Goal: Information Seeking & Learning: Learn about a topic

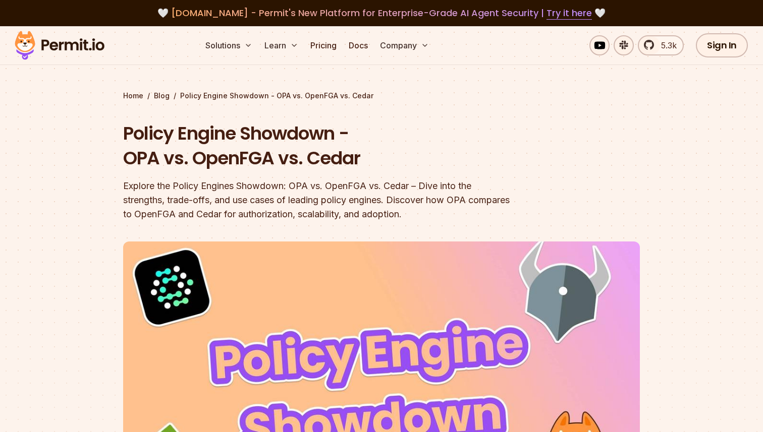
click at [54, 47] on img at bounding box center [59, 45] width 99 height 34
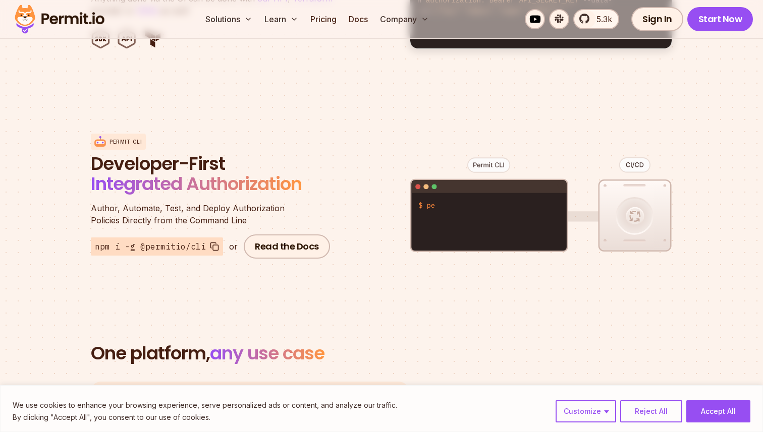
scroll to position [1256, 0]
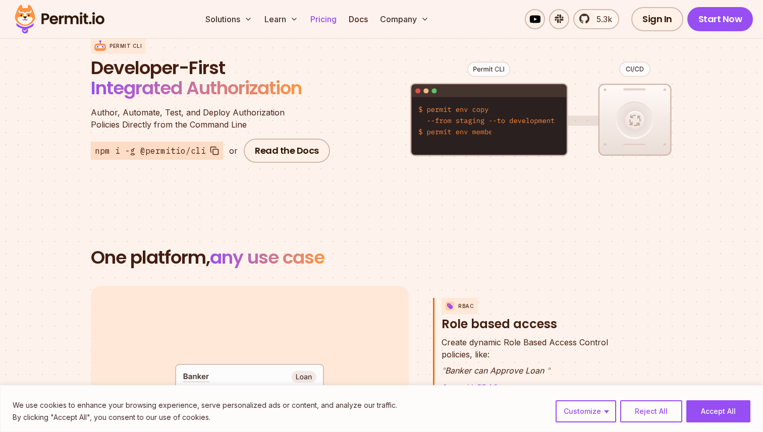
click at [320, 16] on link "Pricing" at bounding box center [323, 19] width 34 height 20
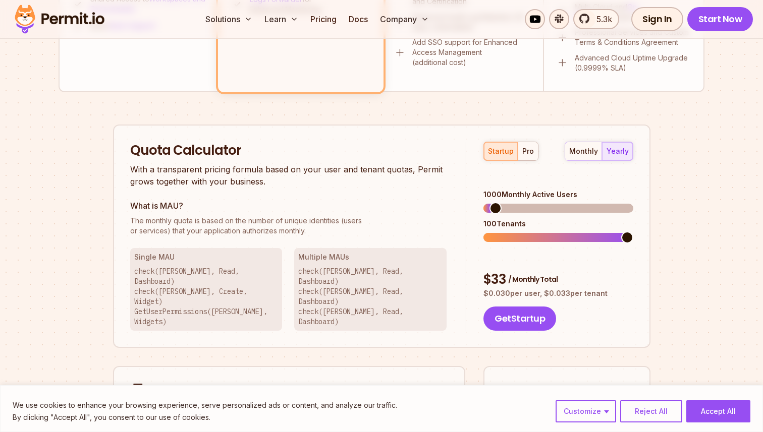
scroll to position [558, 0]
click at [483, 234] on span at bounding box center [489, 238] width 12 height 12
click at [633, 232] on span at bounding box center [627, 238] width 12 height 12
click at [536, 146] on button "pro" at bounding box center [528, 152] width 20 height 18
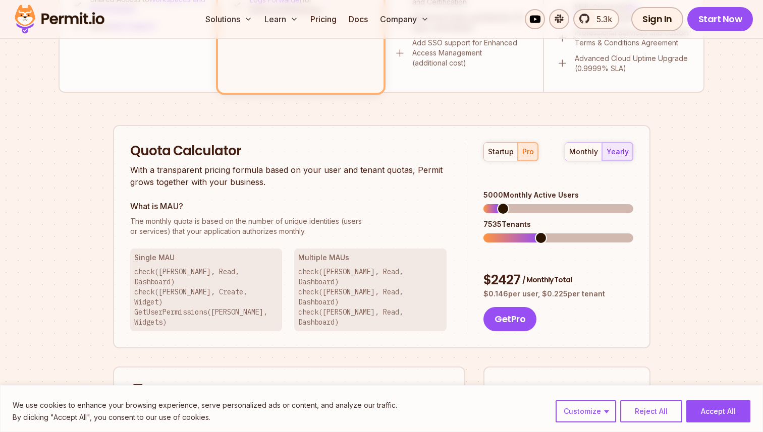
click at [539, 232] on span at bounding box center [541, 238] width 12 height 12
click at [501, 232] on span at bounding box center [506, 238] width 12 height 12
click at [572, 203] on span at bounding box center [571, 209] width 12 height 12
click at [574, 203] on span at bounding box center [573, 209] width 12 height 12
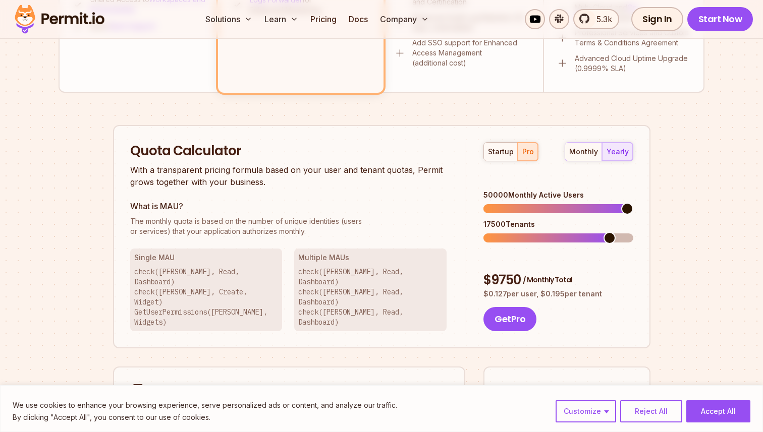
click at [633, 203] on span at bounding box center [627, 209] width 12 height 12
click at [620, 232] on span at bounding box center [614, 238] width 12 height 12
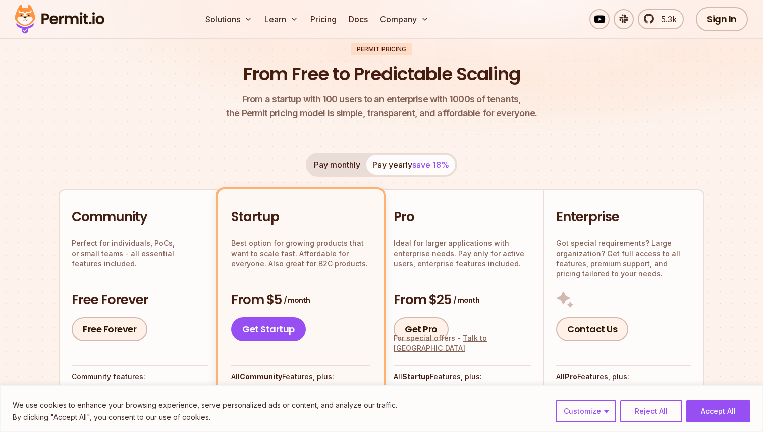
scroll to position [0, 0]
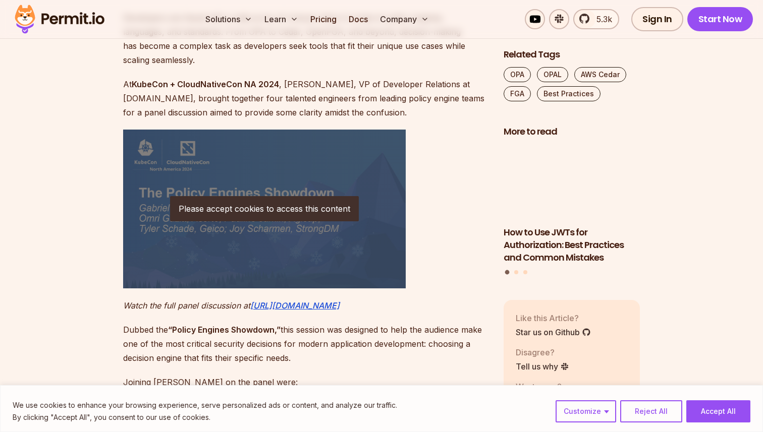
scroll to position [283, 0]
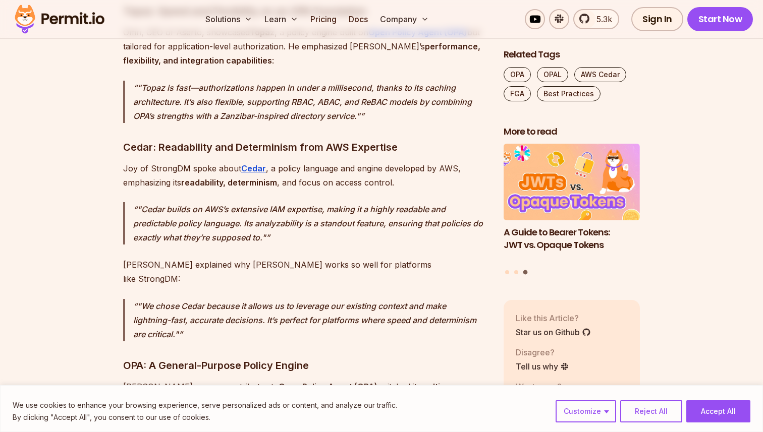
scroll to position [1891, 0]
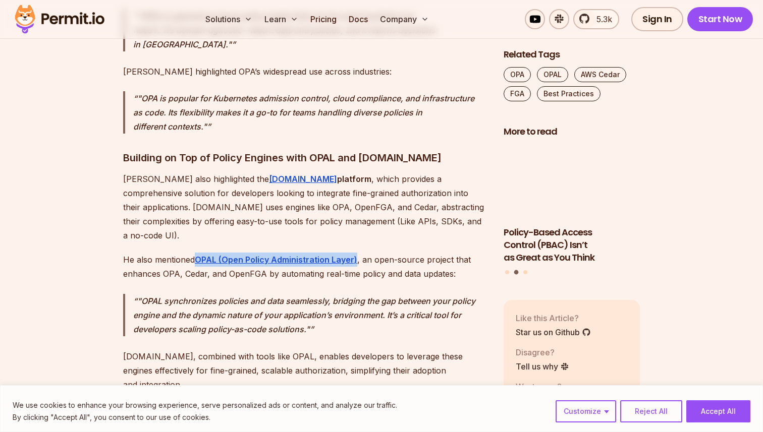
scroll to position [2311, 0]
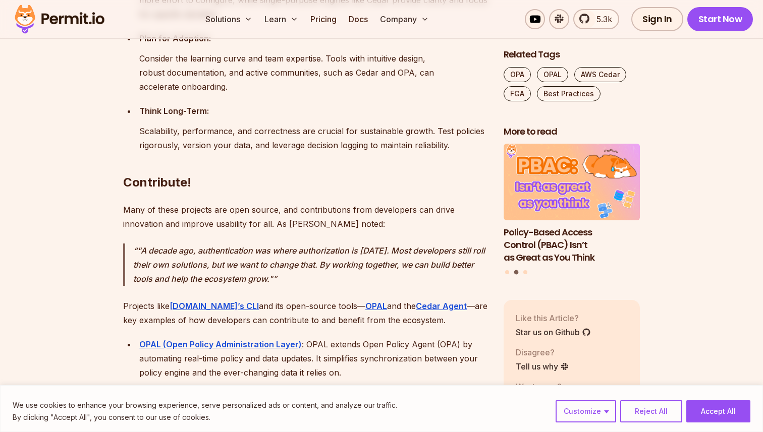
scroll to position [8902, 0]
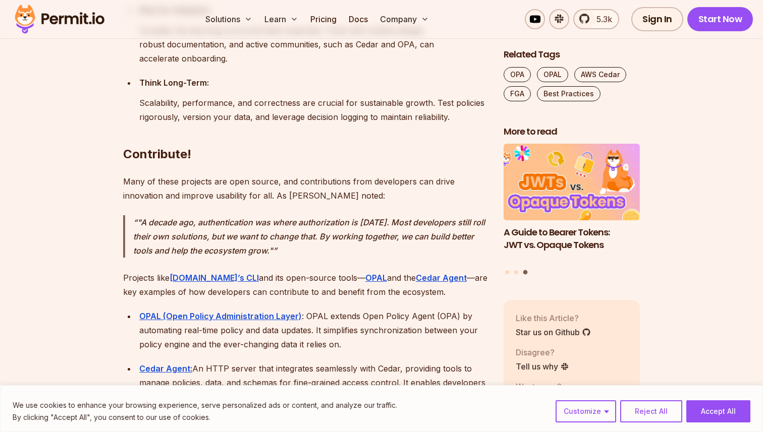
click at [425, 309] on div "OPAL (Open Policy Administration Layer) : OPAL extends Open Policy Agent (OPA) …" at bounding box center [313, 330] width 348 height 42
click at [719, 400] on div "We use cookies to enhance your browsing experience, serve personalized ads or c…" at bounding box center [382, 412] width 738 height 24
click at [713, 411] on button "Accept All" at bounding box center [718, 412] width 64 height 22
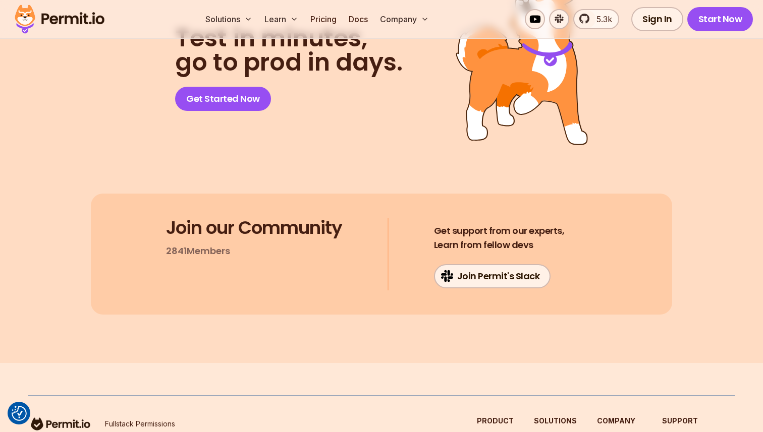
scroll to position [9852, 0]
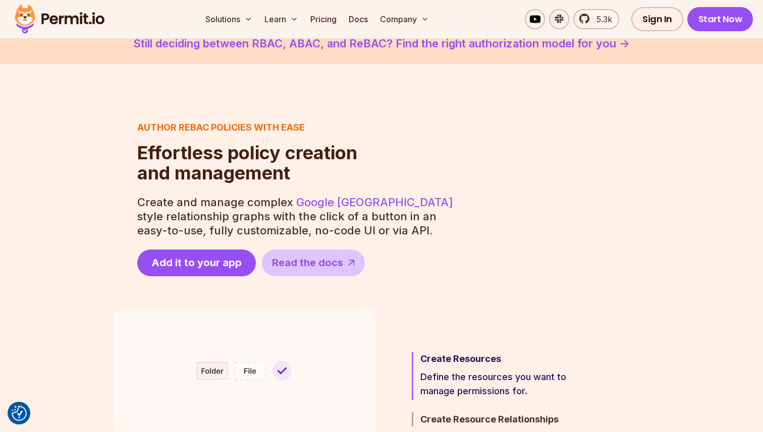
scroll to position [376, 0]
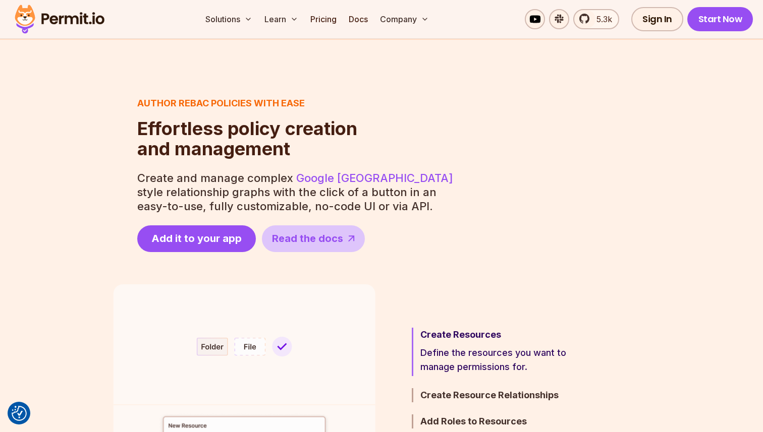
click at [404, 149] on div "Author ReBAC policies with ease Effortless policy creation and management Effor…" at bounding box center [381, 174] width 537 height 156
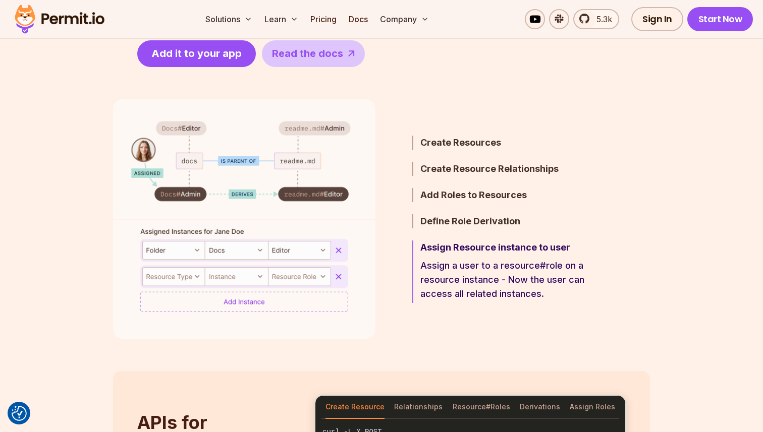
scroll to position [556, 0]
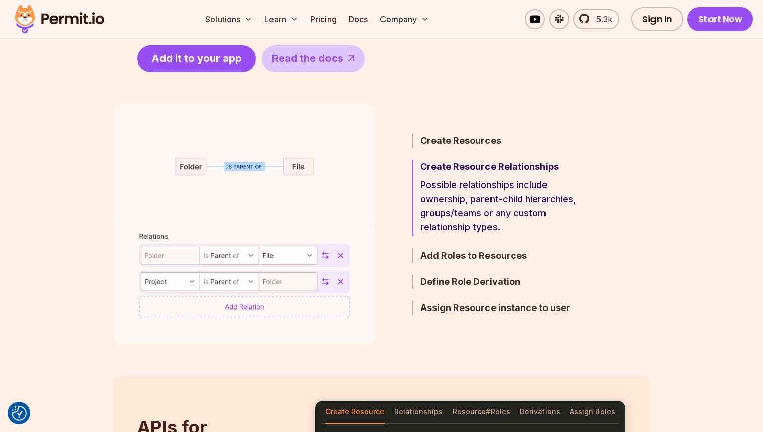
click at [467, 216] on p "Possible relationships include ownership, parent-child hierarchies, groups/team…" at bounding box center [508, 206] width 176 height 57
click at [466, 259] on h3 "Add Roles to Resources" at bounding box center [508, 256] width 176 height 14
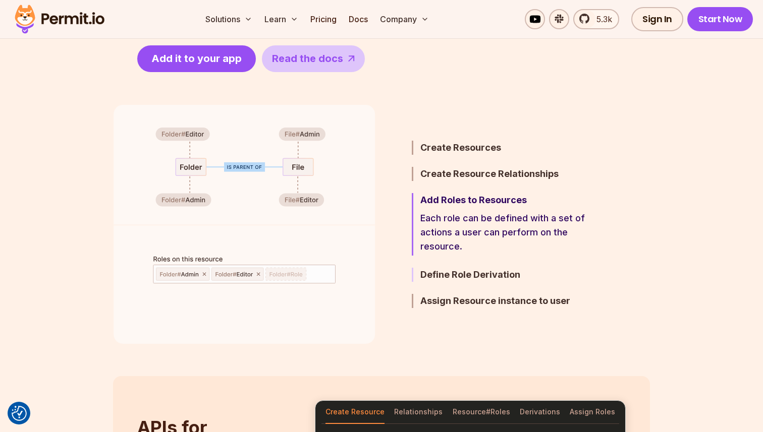
click at [472, 273] on h3 "Define Role Derivation" at bounding box center [508, 275] width 176 height 14
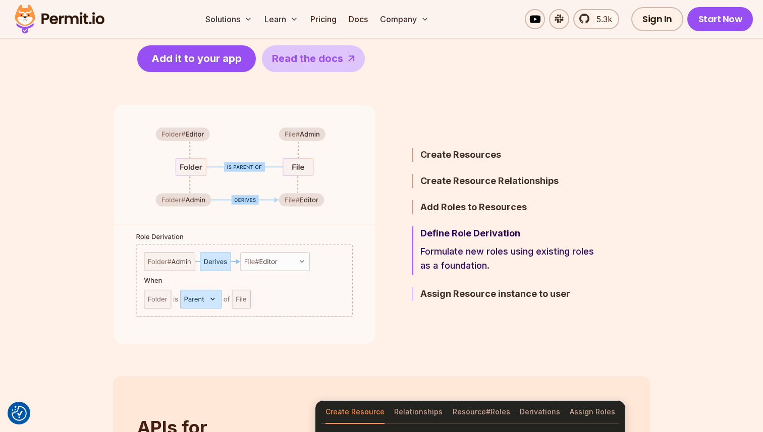
click at [472, 296] on h3 "Assign Resource instance to user" at bounding box center [508, 294] width 176 height 14
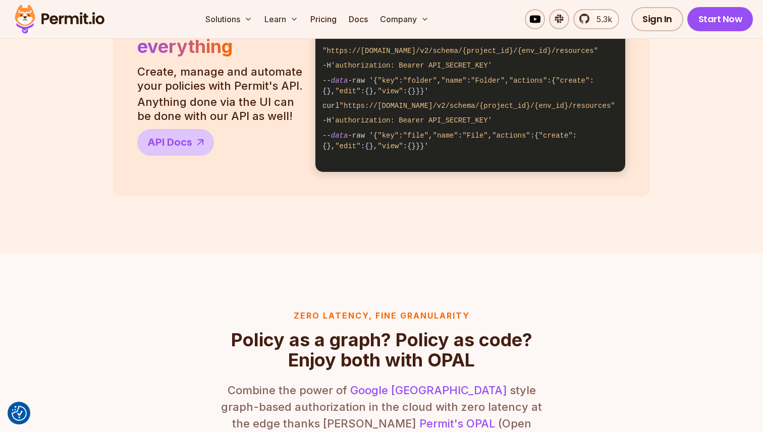
scroll to position [1190, 0]
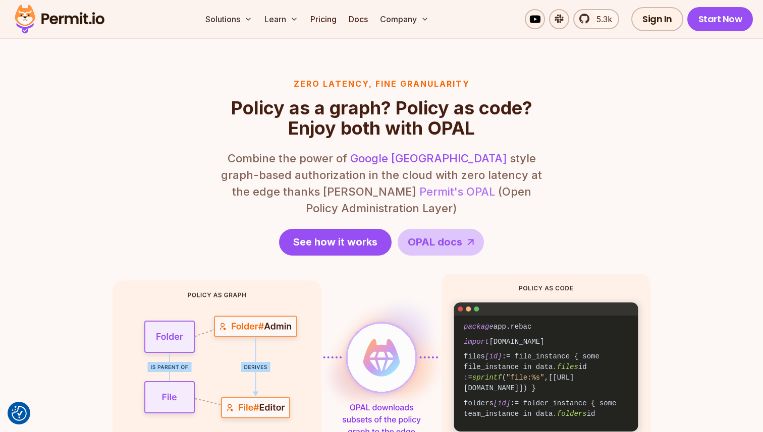
click at [419, 194] on link "Permit's OPAL" at bounding box center [457, 191] width 76 height 13
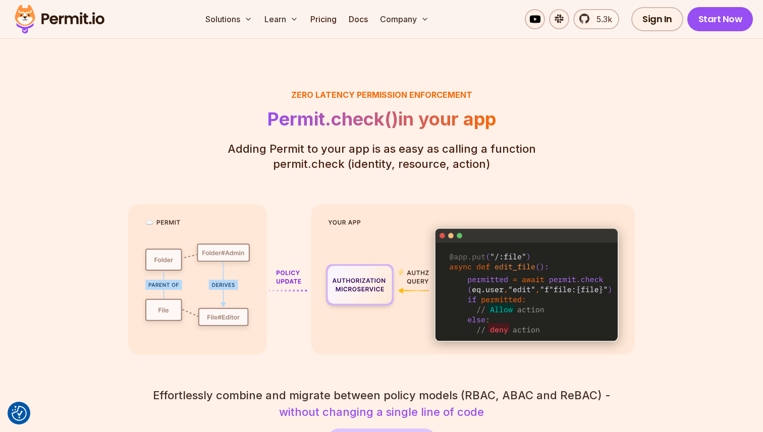
scroll to position [1725, 0]
